Goal: Navigation & Orientation: Understand site structure

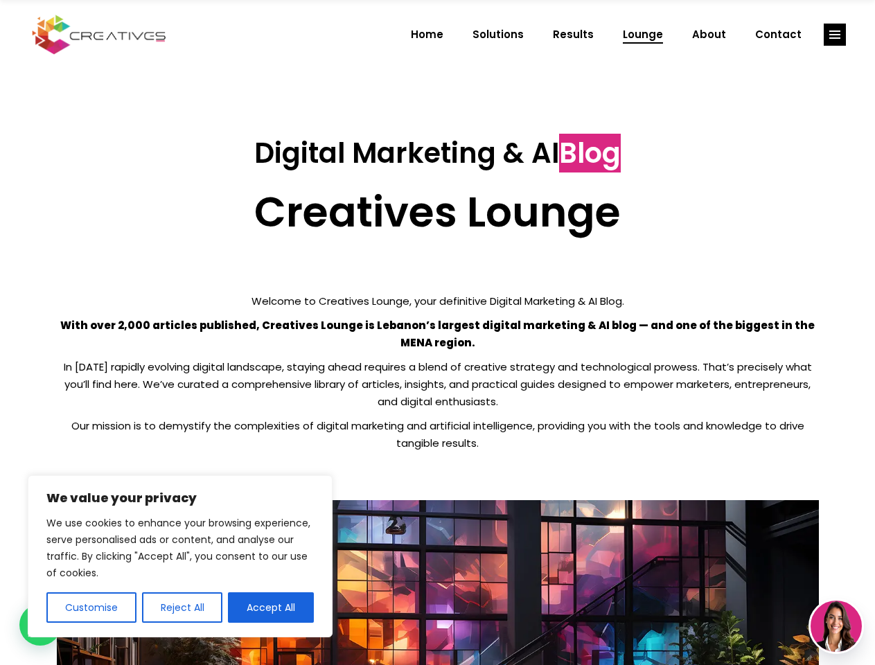
click at [437, 333] on p "With over 2,000 articles published, Creatives Lounge is Lebanon’s largest digit…" at bounding box center [438, 334] width 762 height 35
click at [91, 608] on button "Customise" at bounding box center [91, 607] width 90 height 30
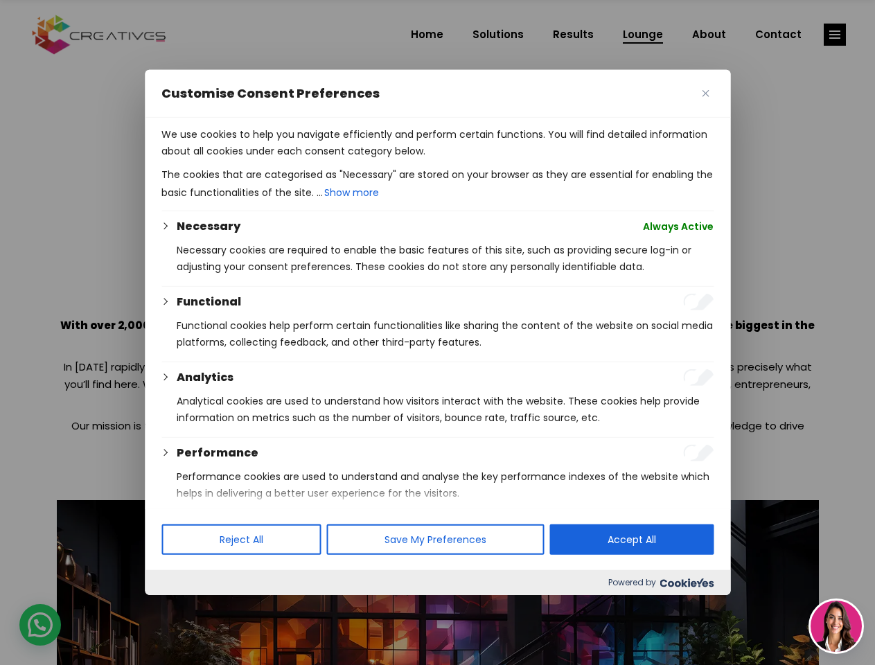
click at [182, 608] on div at bounding box center [437, 332] width 875 height 665
click at [271, 159] on p "We use cookies to help you navigate efficiently and perform certain functions. …" at bounding box center [437, 142] width 552 height 33
click at [835, 35] on div at bounding box center [437, 332] width 875 height 665
click at [836, 626] on img at bounding box center [836, 626] width 51 height 51
